Goal: Information Seeking & Learning: Learn about a topic

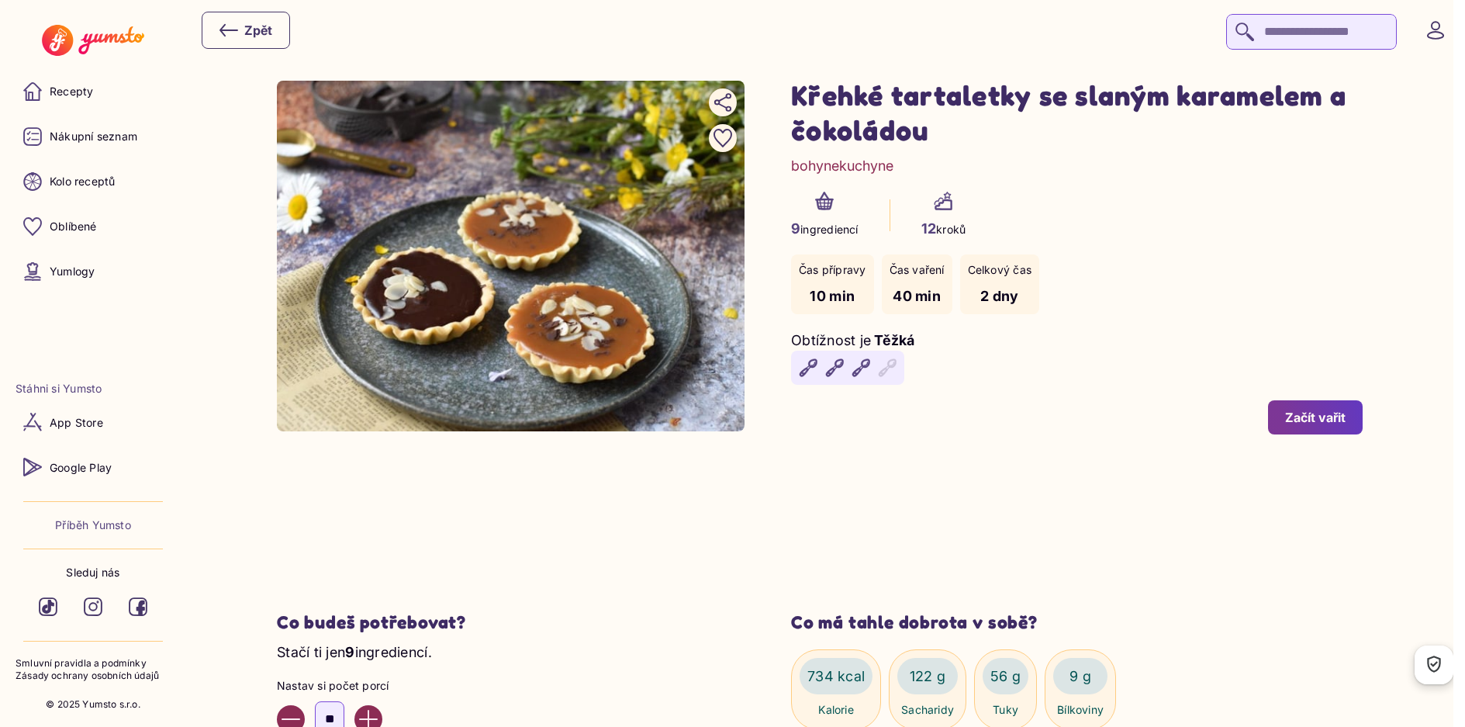
drag, startPoint x: 98, startPoint y: 39, endPoint x: 751, endPoint y: 4, distance: 653.1
click at [98, 39] on img at bounding box center [93, 40] width 102 height 31
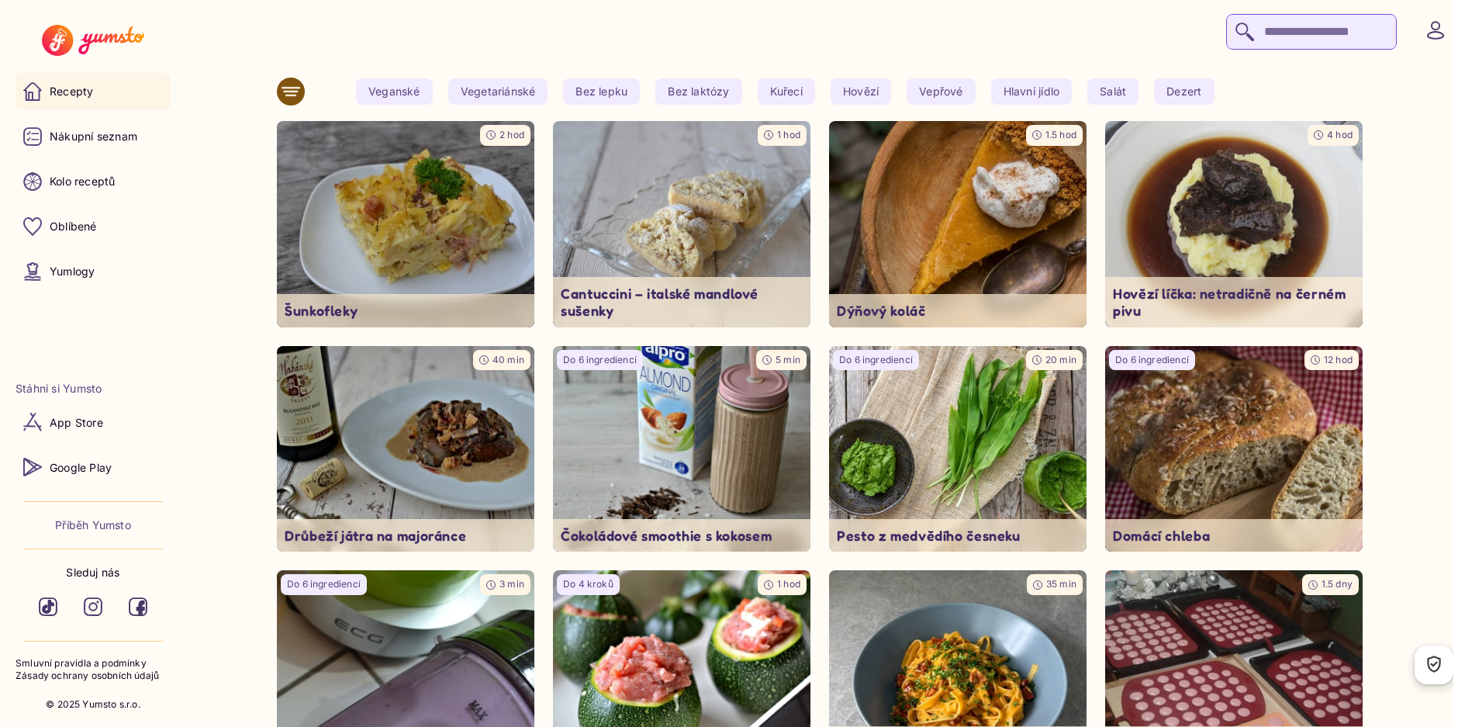
click at [708, 34] on div at bounding box center [826, 30] width 1248 height 39
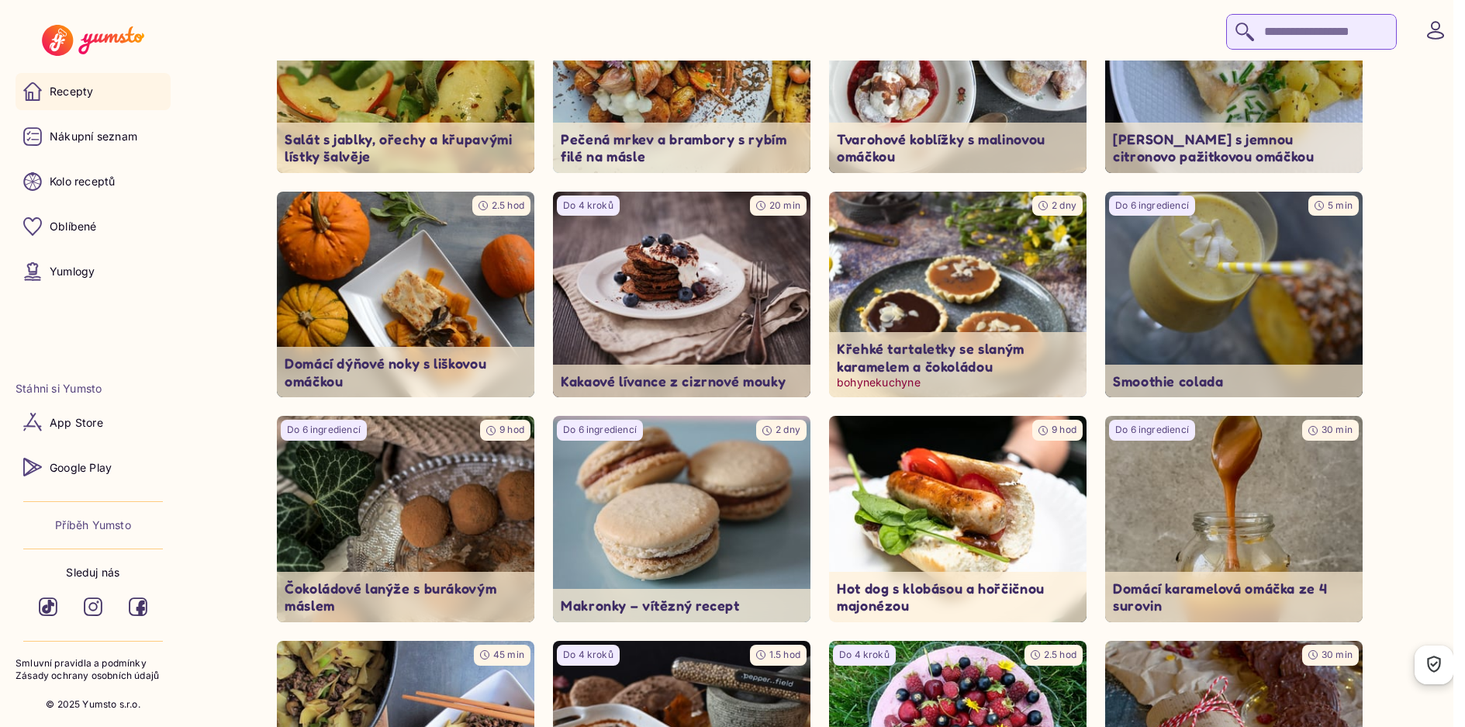
scroll to position [19451, 0]
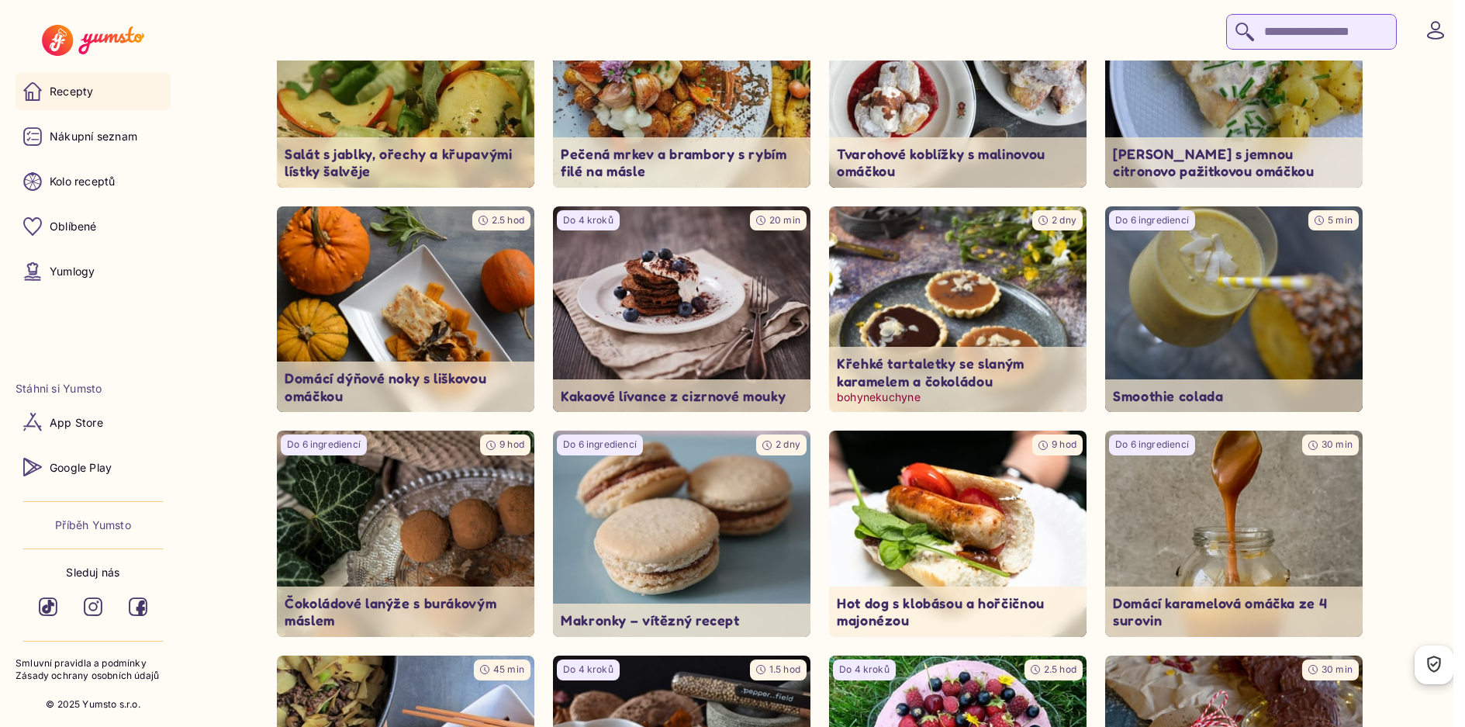
click at [965, 233] on img at bounding box center [958, 309] width 271 height 216
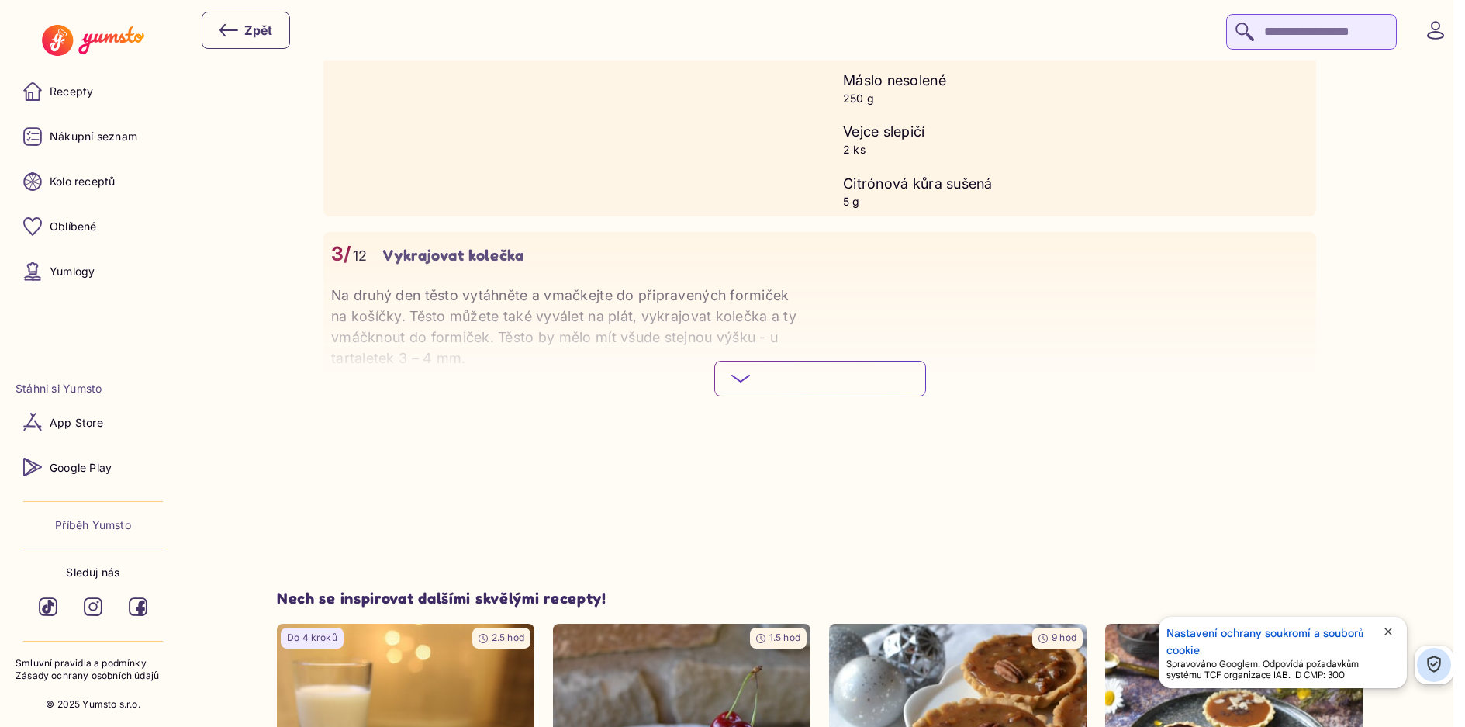
scroll to position [1783, 0]
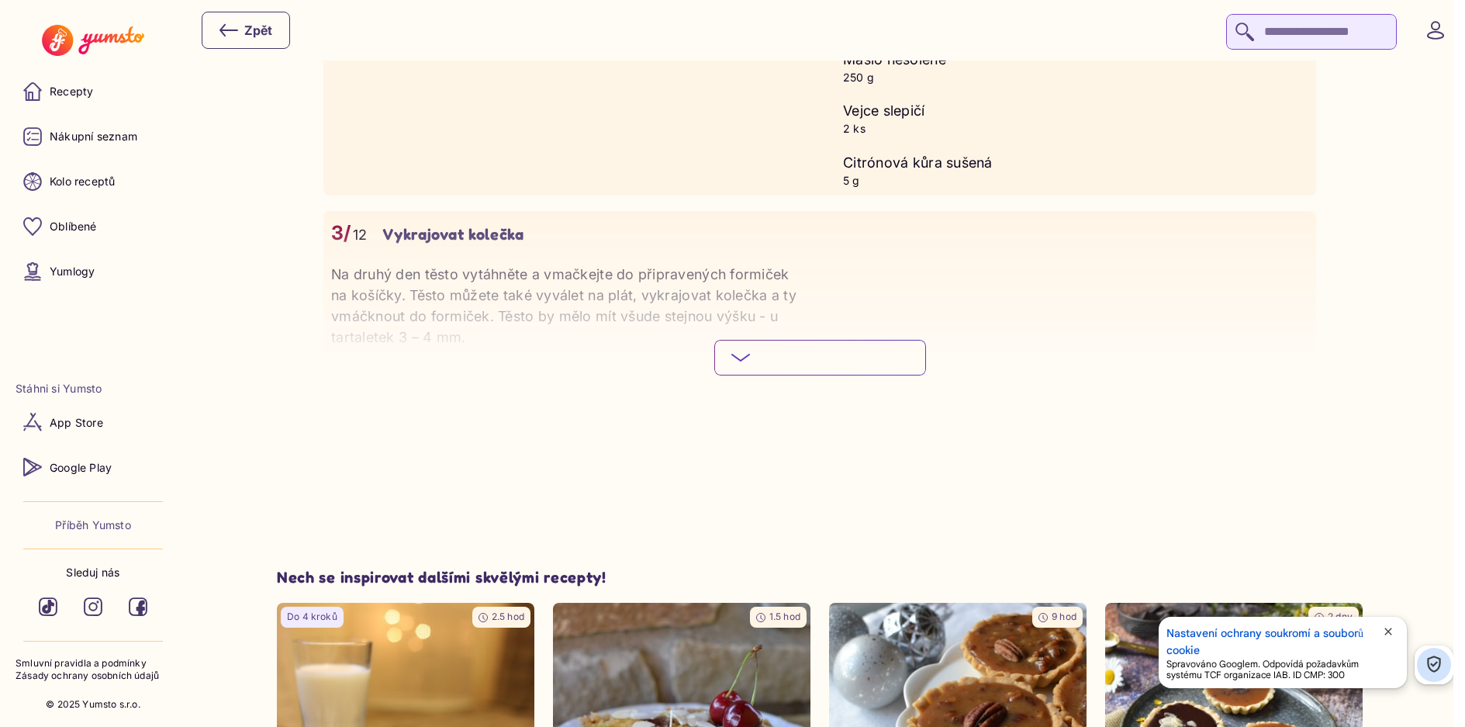
click at [820, 345] on button "Podívej se na celý postup Skryj podrobný postup" at bounding box center [820, 358] width 212 height 36
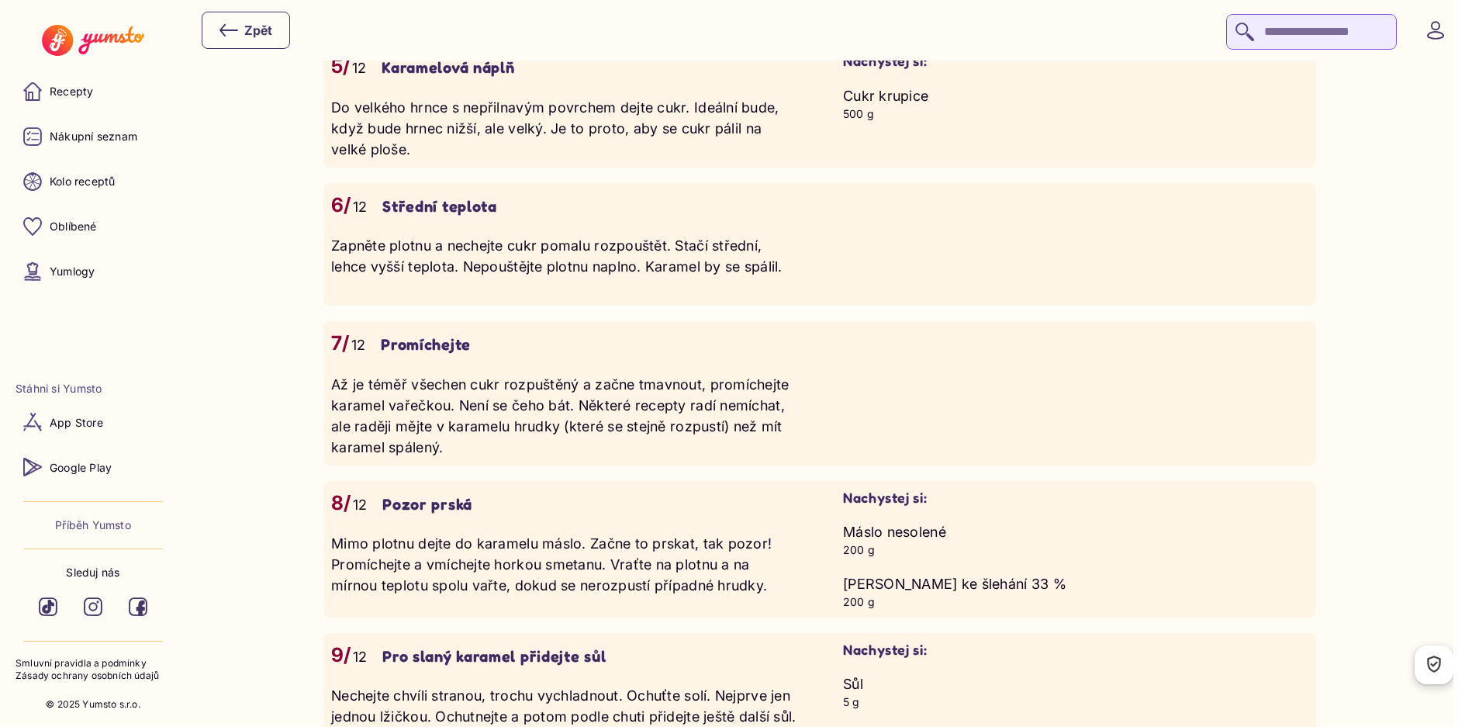
scroll to position [2249, 0]
